Goal: Entertainment & Leisure: Consume media (video, audio)

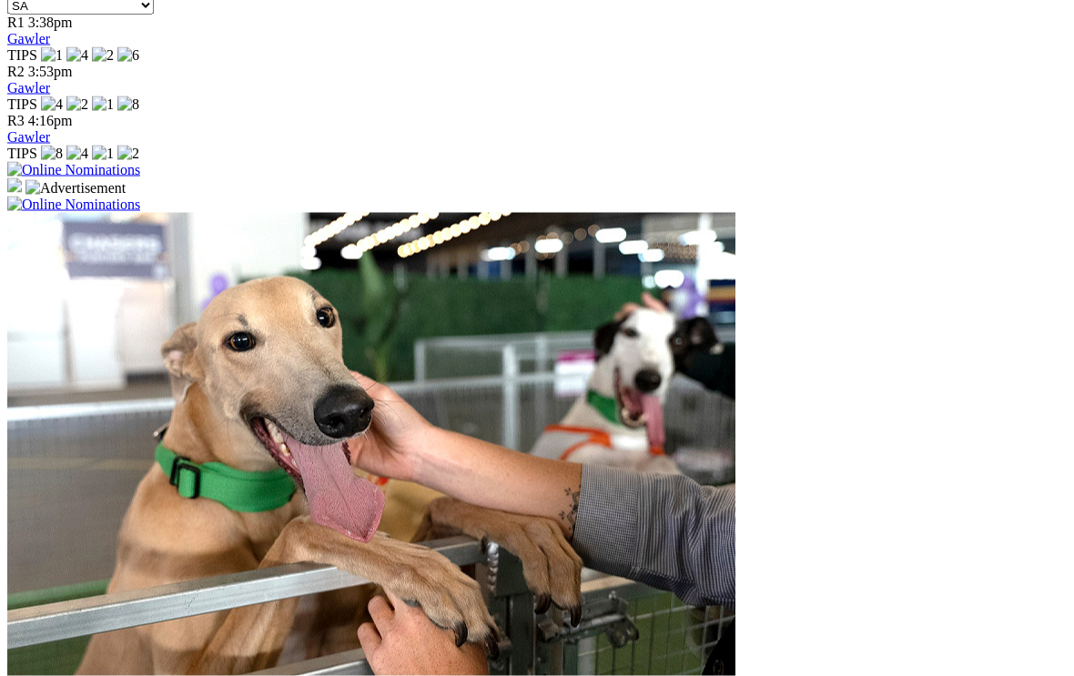
scroll to position [1209, 0]
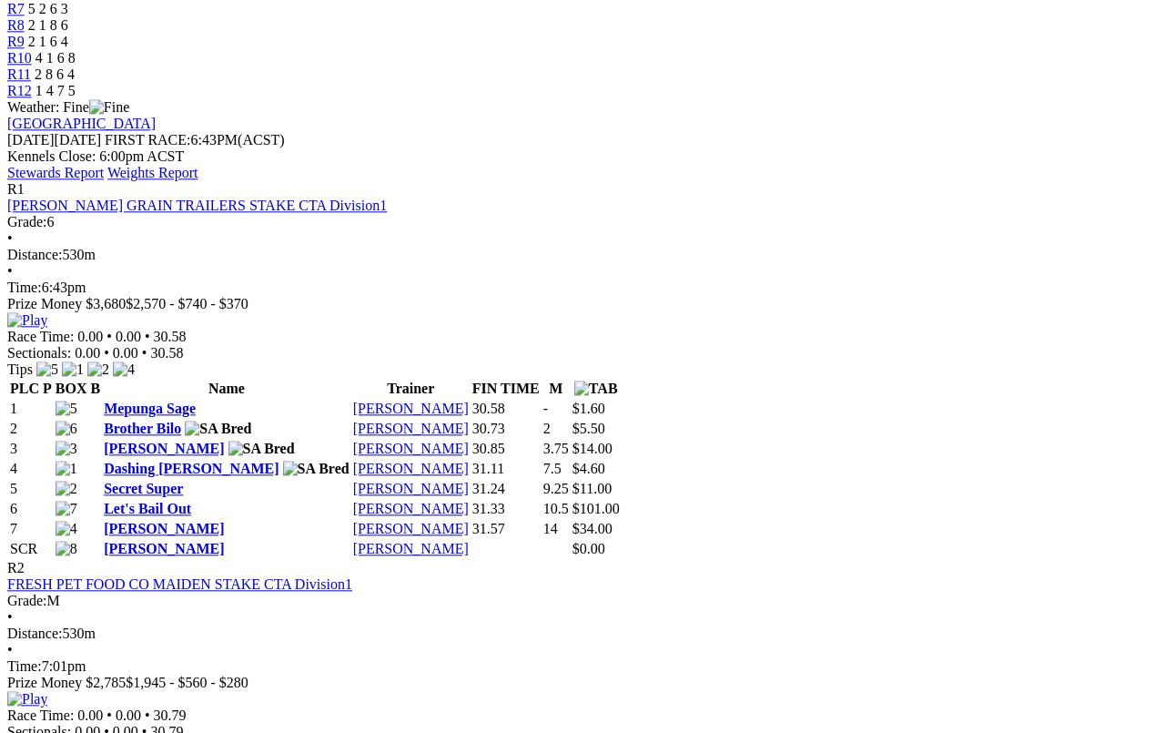
scroll to position [734, 0]
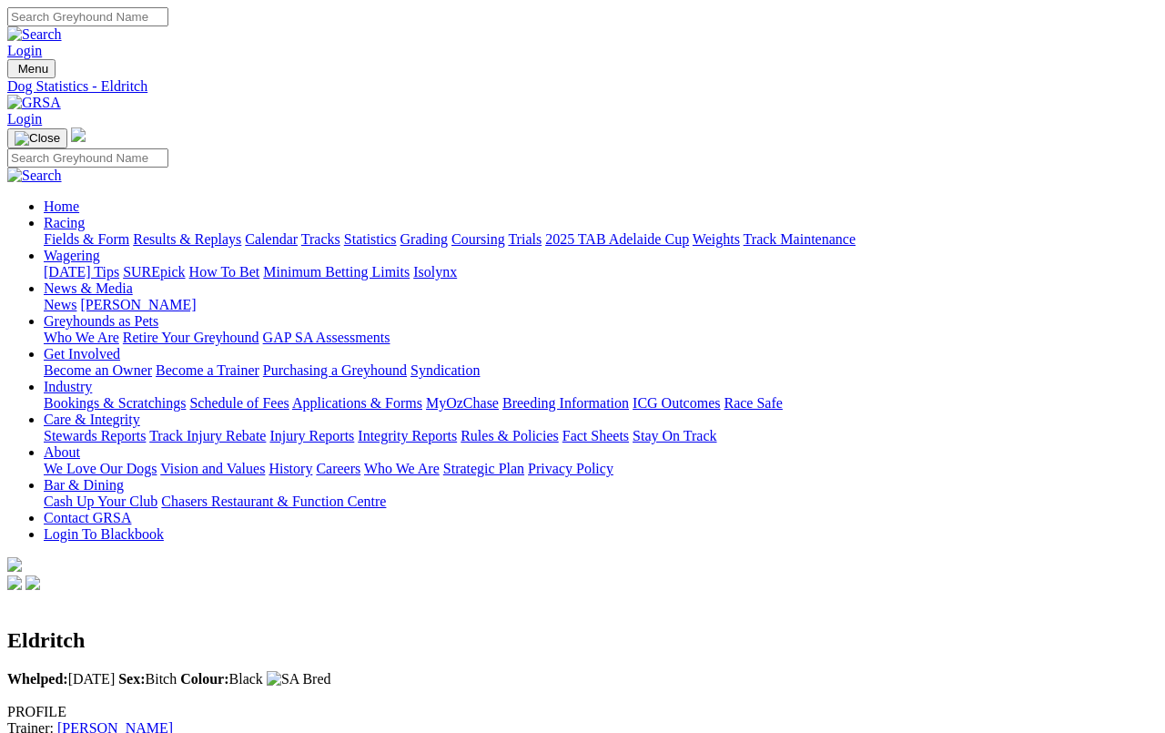
scroll to position [6, 0]
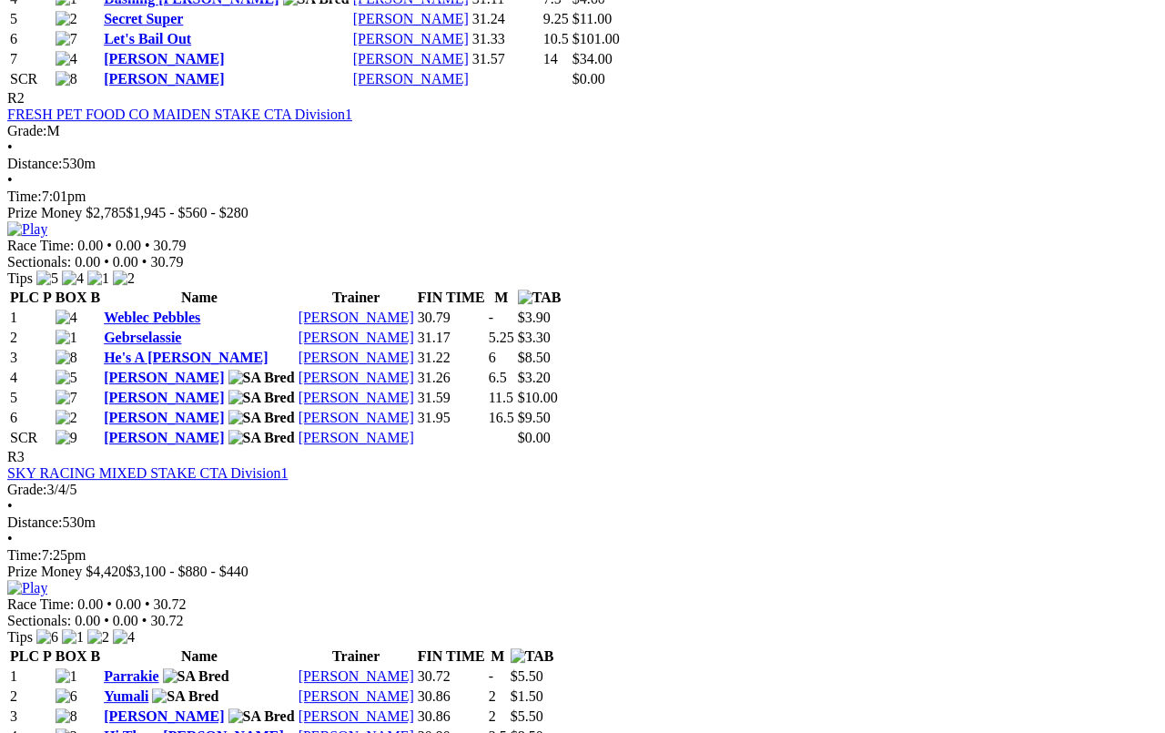
scroll to position [1210, 0]
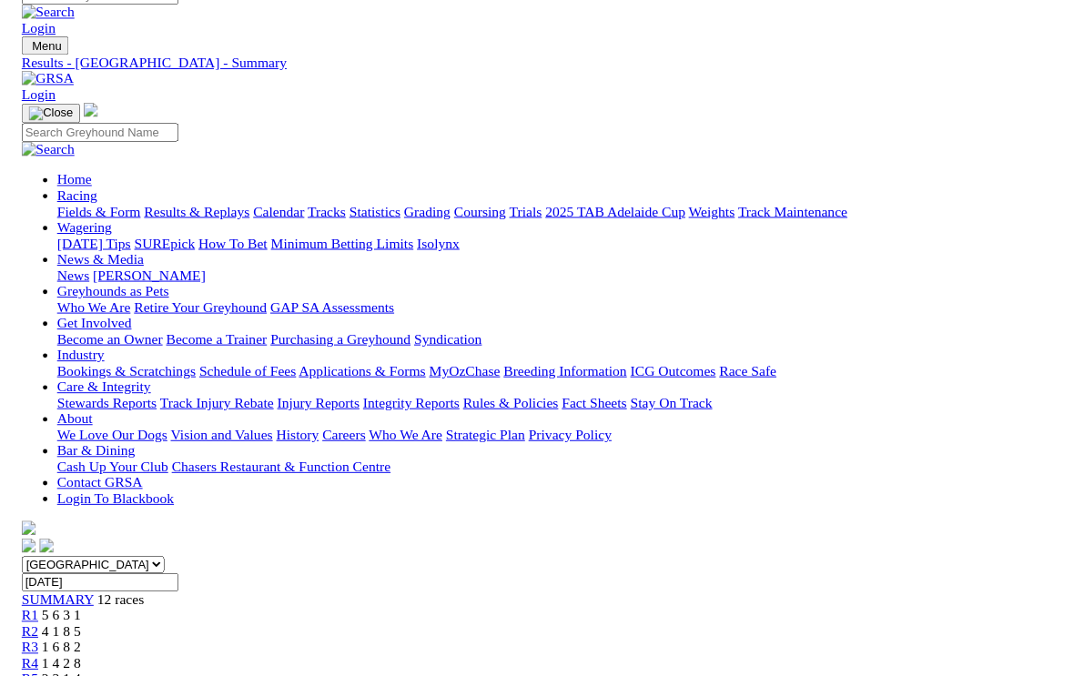
scroll to position [1220, 0]
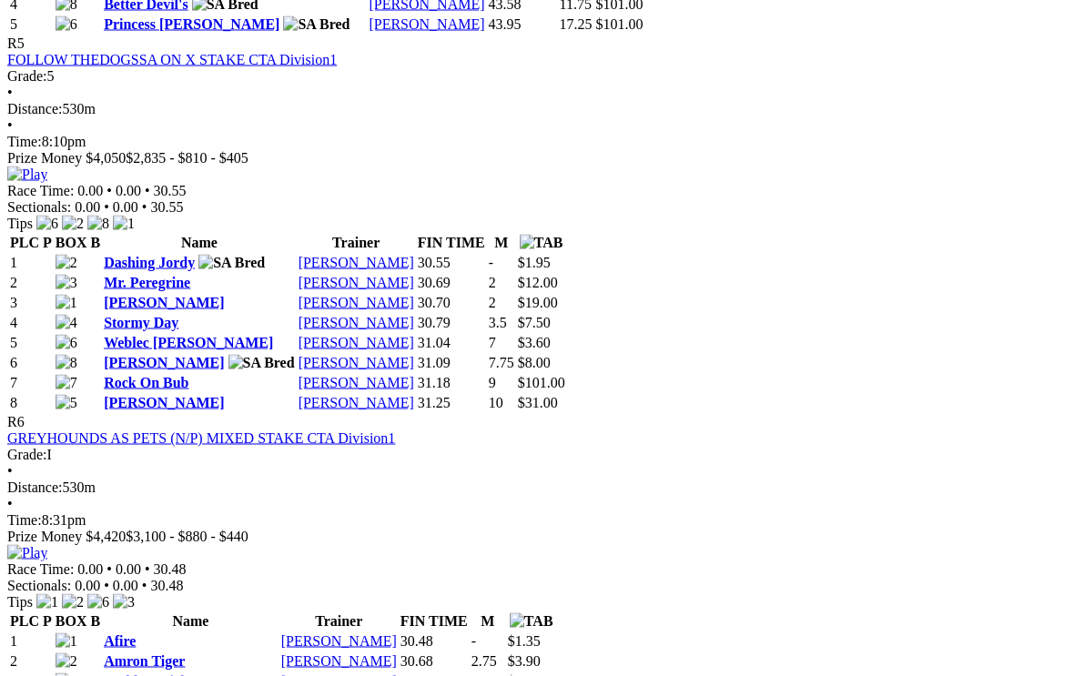
scroll to position [2277, 0]
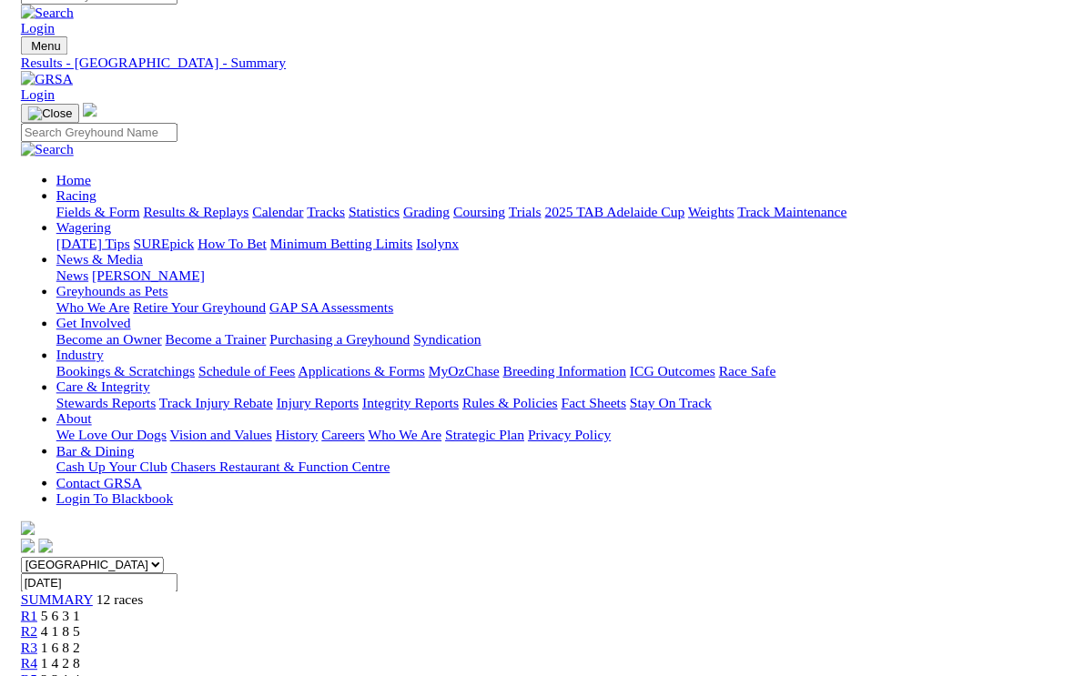
scroll to position [2278, 0]
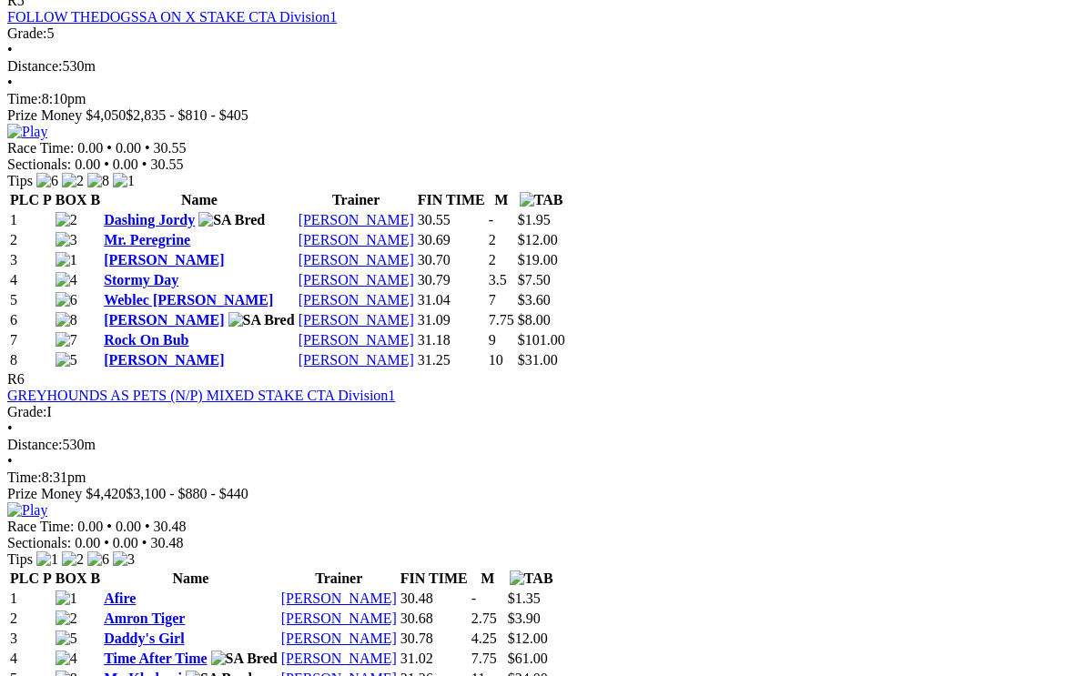
scroll to position [2304, 0]
